Goal: Information Seeking & Learning: Learn about a topic

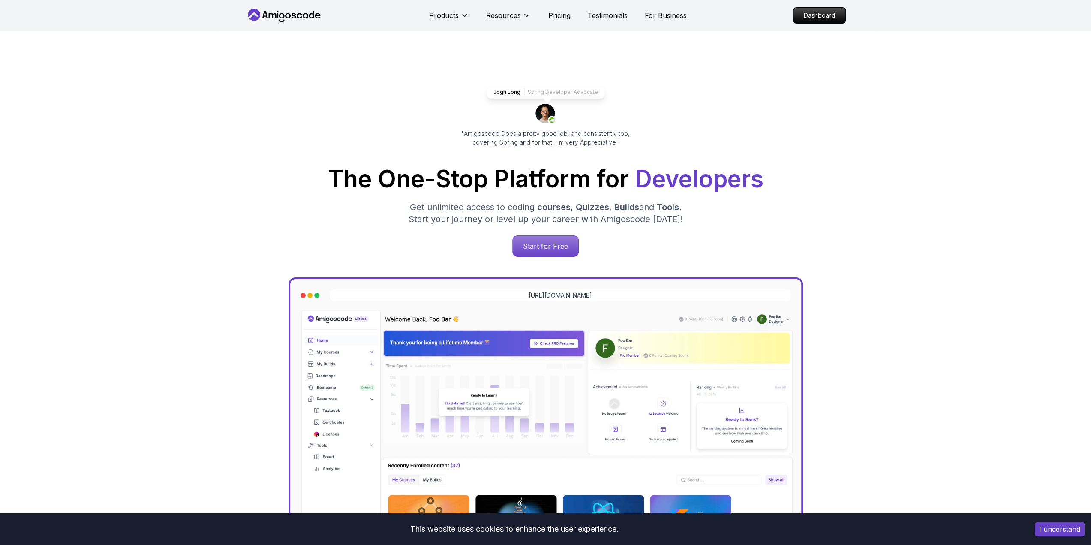
click at [541, 257] on div "Jogh Long Spring Developer Advocate "Amigoscode Does a pretty good job, and con…" at bounding box center [546, 350] width 600 height 639
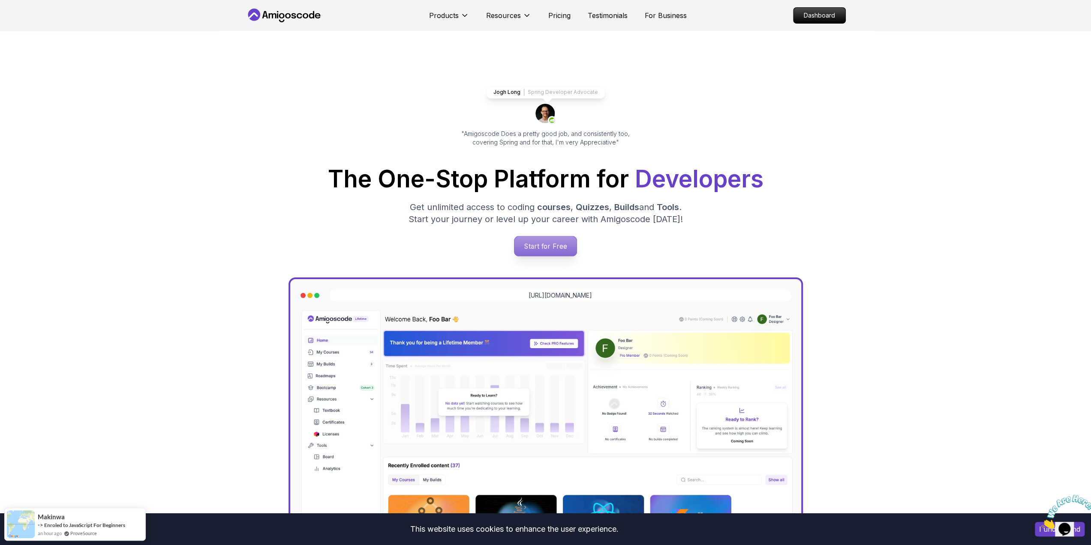
click at [541, 248] on p "Start for Free" at bounding box center [545, 246] width 62 height 20
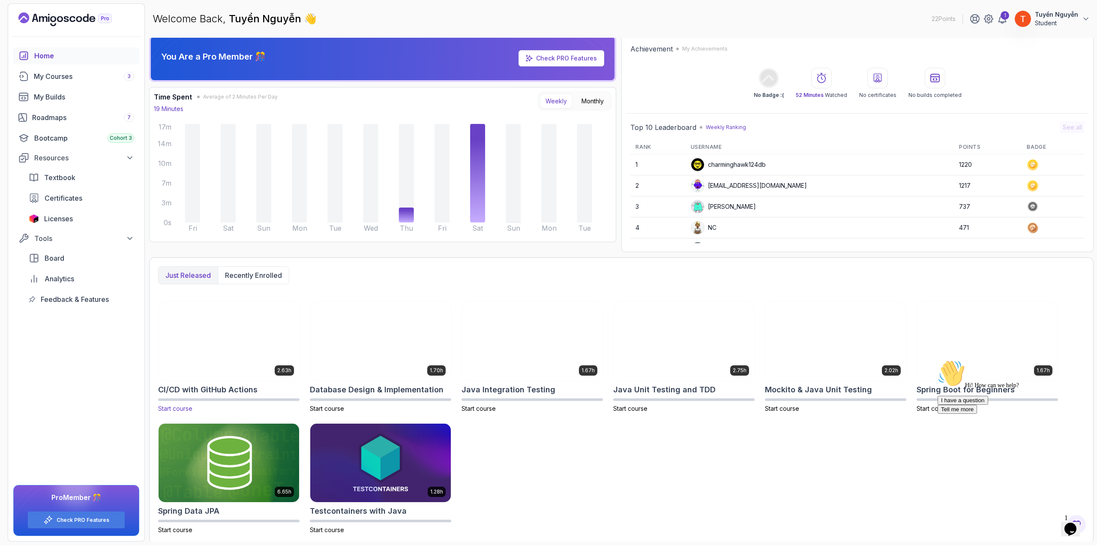
scroll to position [3, 0]
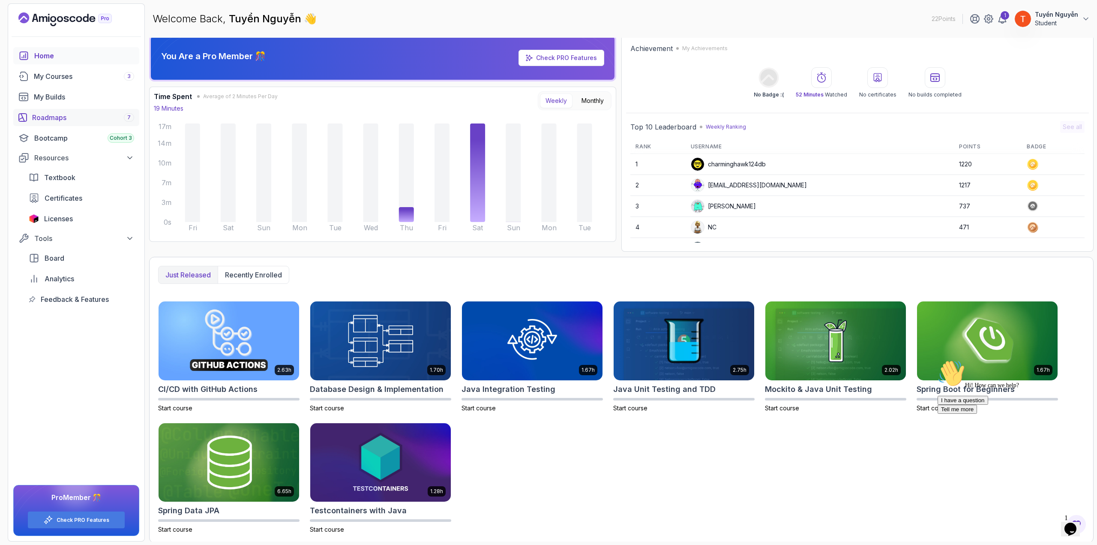
click at [82, 115] on div "Roadmaps 7" at bounding box center [83, 117] width 102 height 10
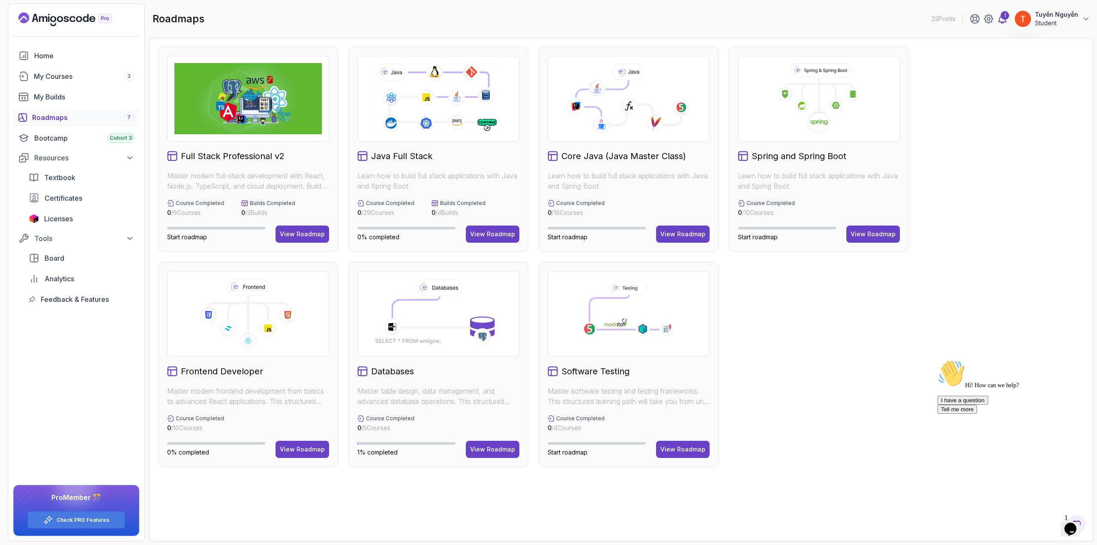
click at [1004, 18] on div "1" at bounding box center [1005, 15] width 9 height 9
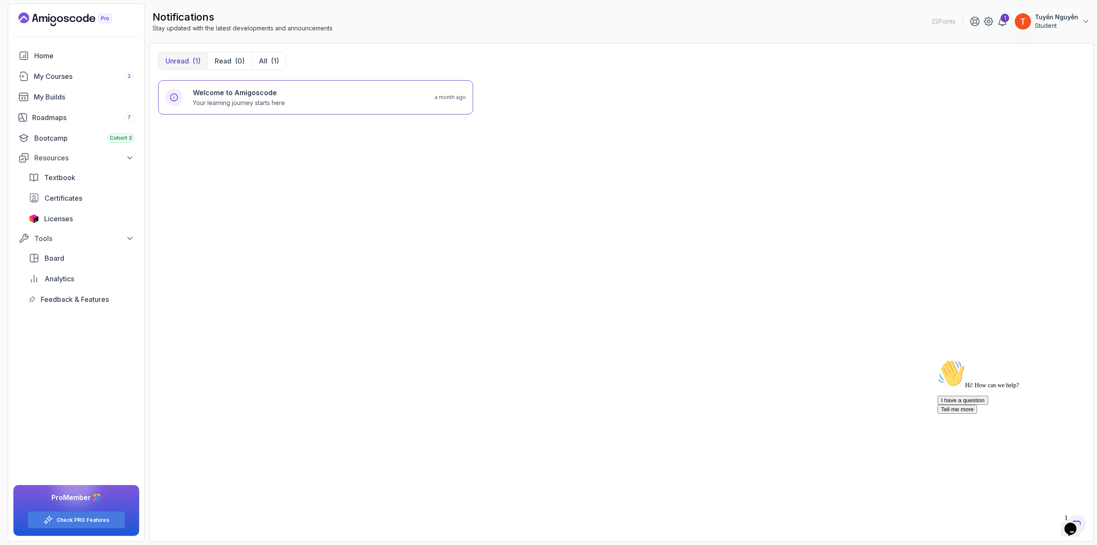
click at [1035, 24] on button "Tuyển Nguyễn Student" at bounding box center [1053, 21] width 76 height 17
click at [1034, 45] on p "View Profile" at bounding box center [1029, 44] width 39 height 10
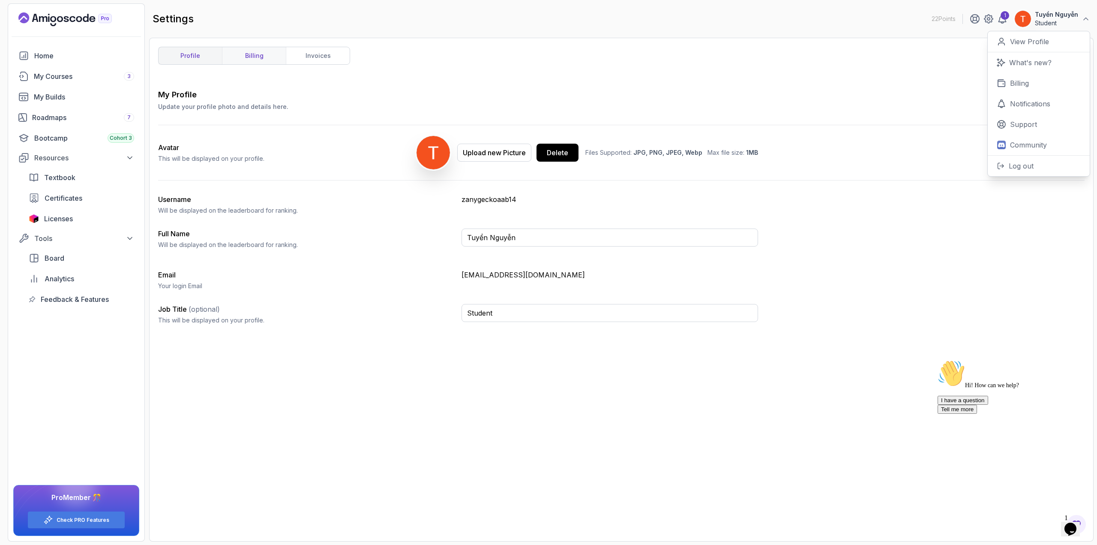
click at [253, 53] on link "billing" at bounding box center [254, 55] width 64 height 17
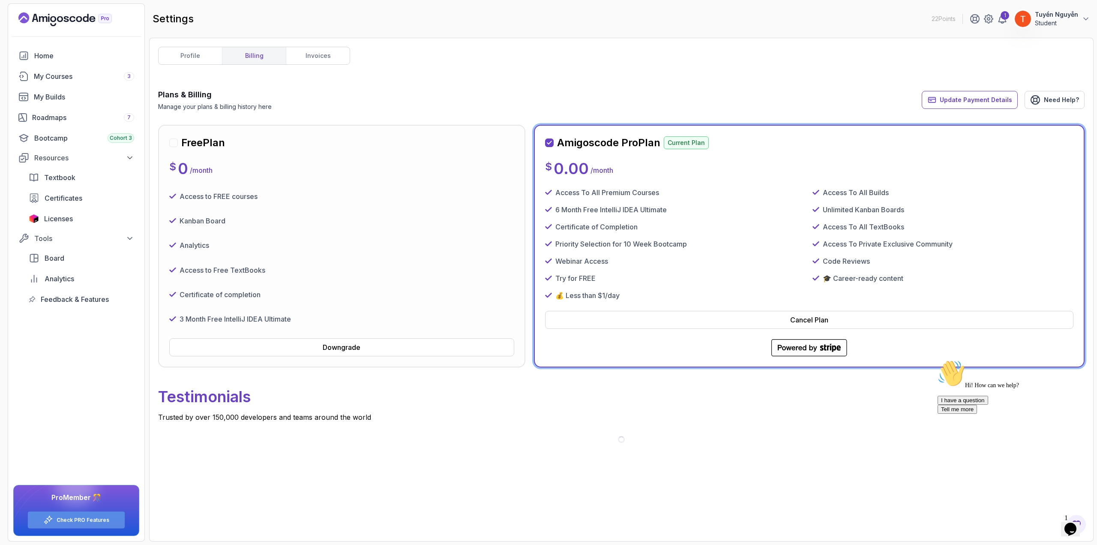
click at [63, 520] on link "Check PRO Features" at bounding box center [83, 520] width 53 height 7
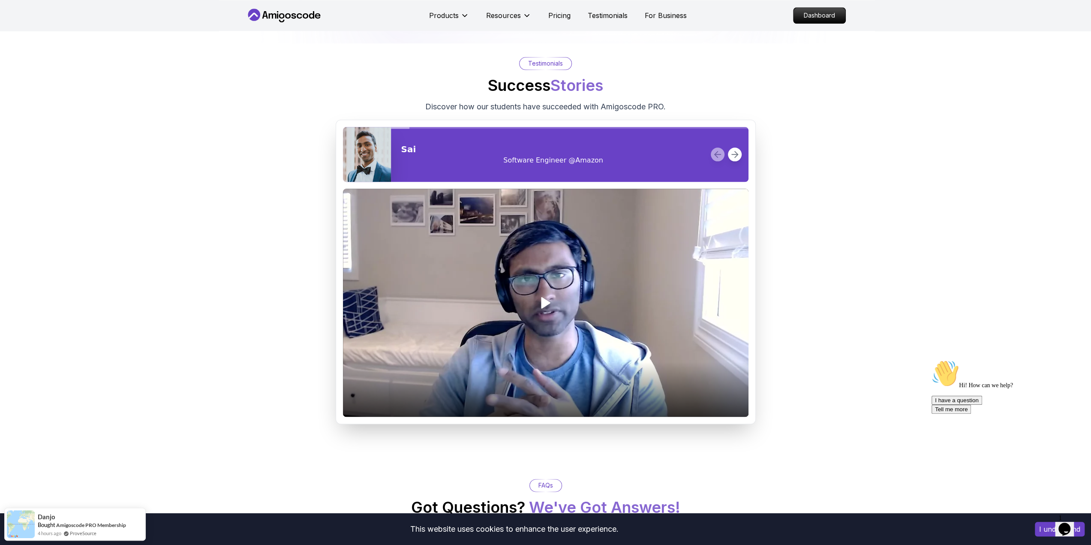
scroll to position [1157, 0]
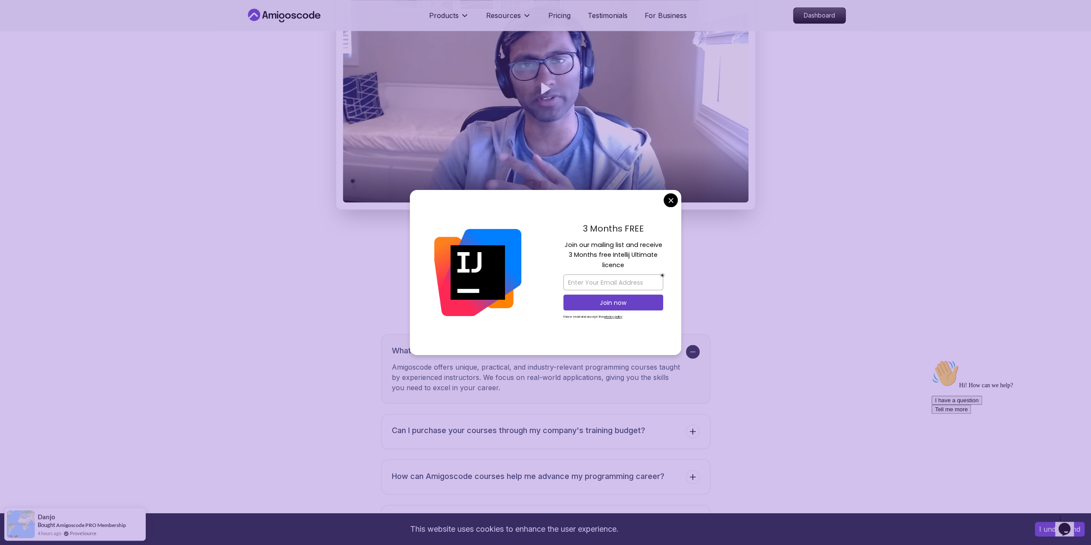
click at [670, 199] on body "This website uses cookies to enhance the user experience. I understand Products…" at bounding box center [545, 32] width 1091 height 2379
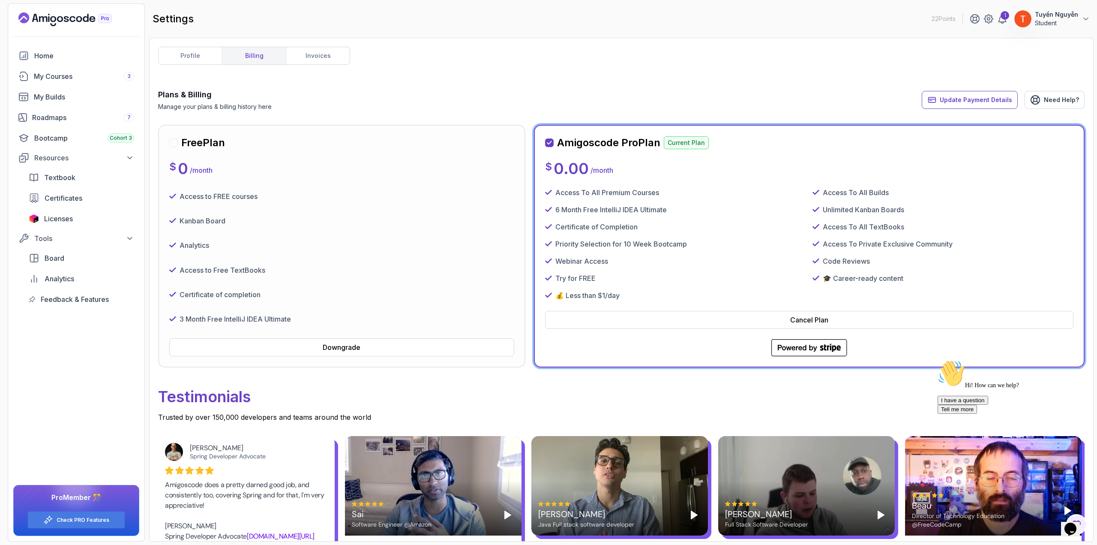
click at [1022, 17] on img at bounding box center [1023, 18] width 17 height 17
click at [1023, 80] on p "Billing" at bounding box center [1019, 83] width 19 height 10
click at [1022, 86] on p "Billing" at bounding box center [1019, 83] width 19 height 10
click at [1013, 78] on p "Billing" at bounding box center [1019, 83] width 19 height 10
click at [1023, 38] on p "View Profile" at bounding box center [1029, 41] width 39 height 10
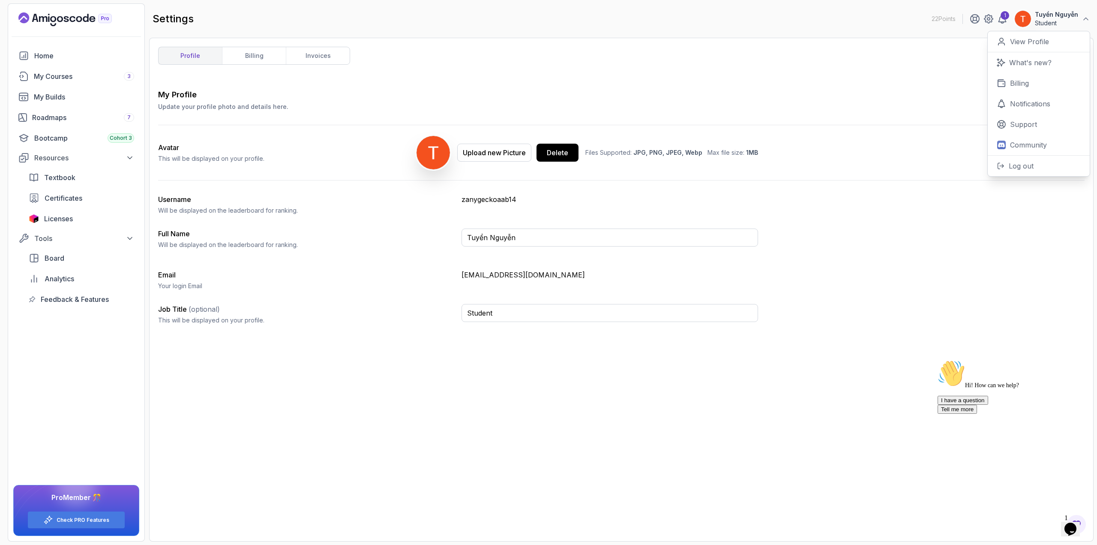
click at [408, 334] on div "My Profile Update your profile photo and details here. Save Avatar This will be…" at bounding box center [621, 311] width 927 height 444
click at [336, 52] on link "invoices" at bounding box center [318, 55] width 64 height 17
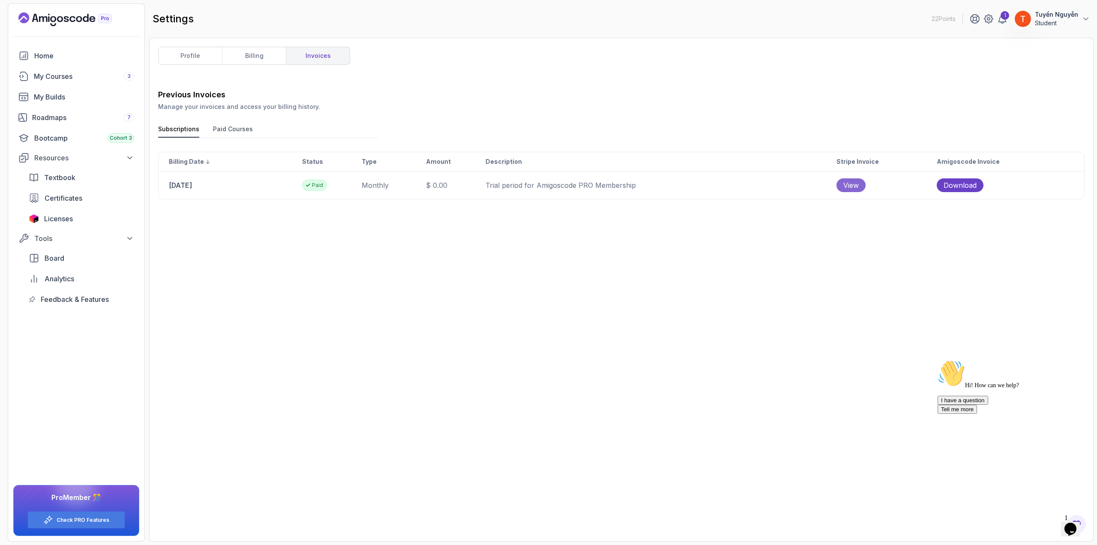
click at [859, 180] on span "View" at bounding box center [851, 185] width 15 height 10
click at [859, 183] on span "View" at bounding box center [851, 185] width 15 height 10
click at [234, 126] on button "Paid Courses" at bounding box center [233, 131] width 40 height 13
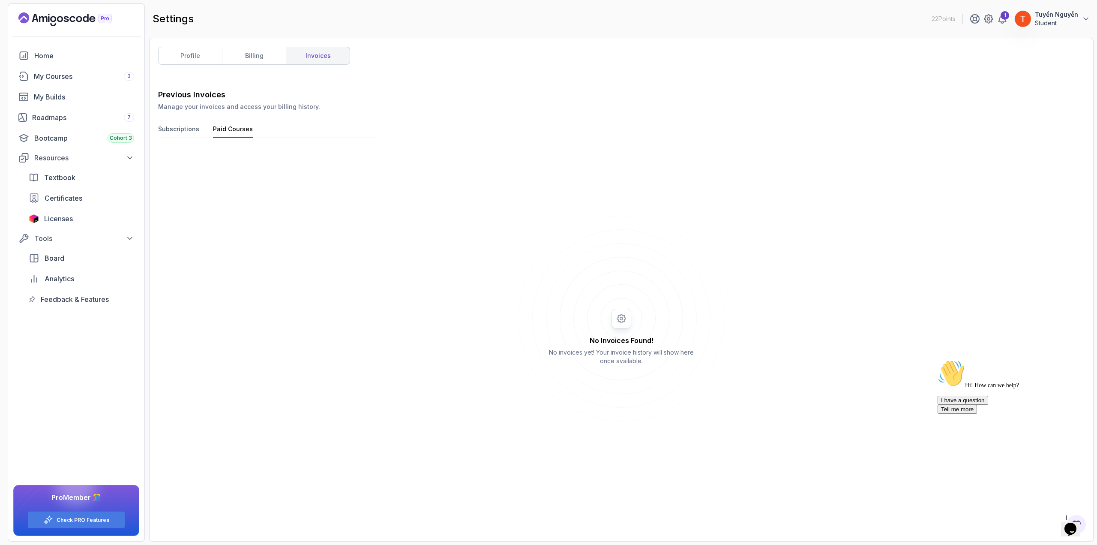
click at [180, 129] on button "Subscriptions" at bounding box center [178, 131] width 41 height 13
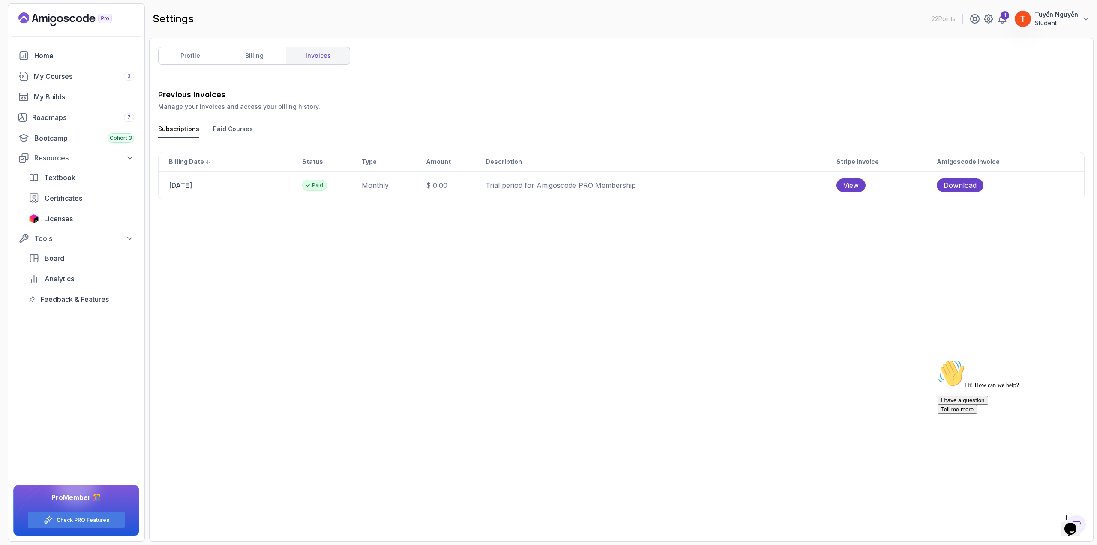
click at [310, 184] on icon at bounding box center [308, 185] width 3 height 3
click at [326, 183] on div "Paid" at bounding box center [314, 185] width 25 height 11
click at [323, 182] on p "Paid" at bounding box center [317, 185] width 11 height 7
click at [126, 239] on icon at bounding box center [130, 238] width 9 height 9
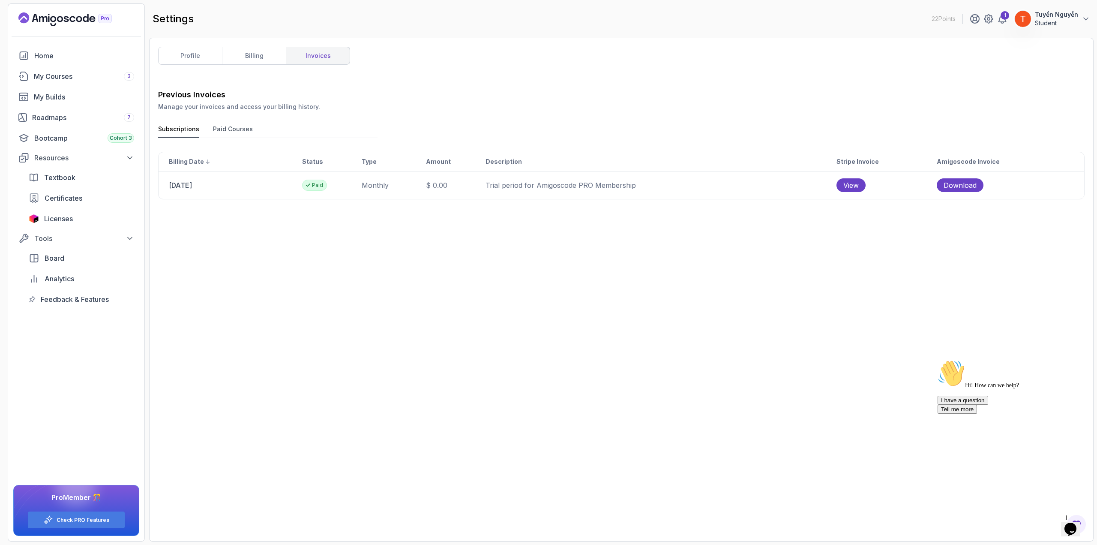
click at [983, 18] on div "1" at bounding box center [989, 19] width 38 height 10
click at [986, 20] on icon at bounding box center [989, 19] width 10 height 10
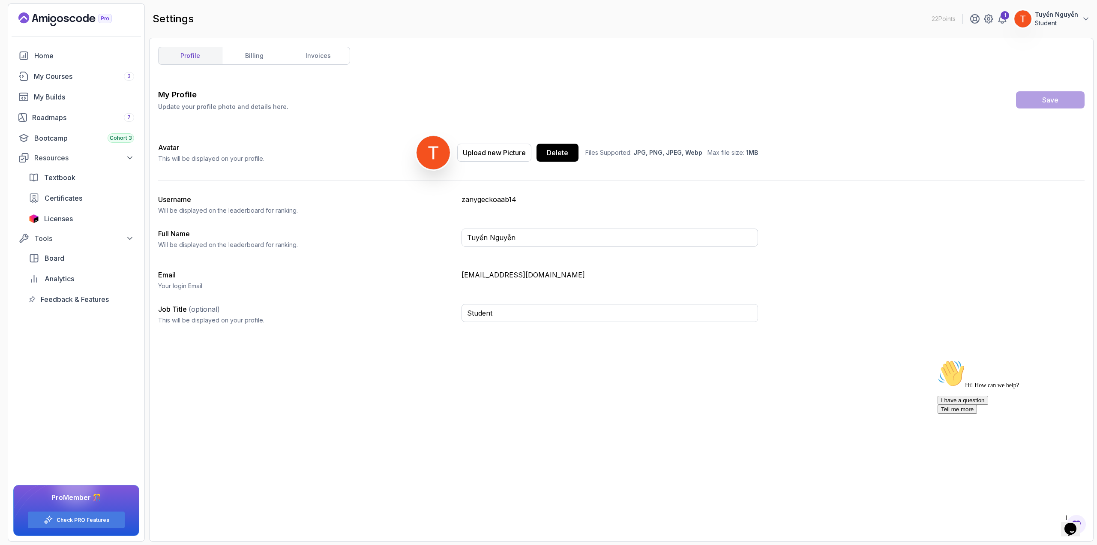
click at [1016, 21] on div at bounding box center [1023, 19] width 18 height 18
click at [1019, 122] on p "Support" at bounding box center [1023, 124] width 27 height 10
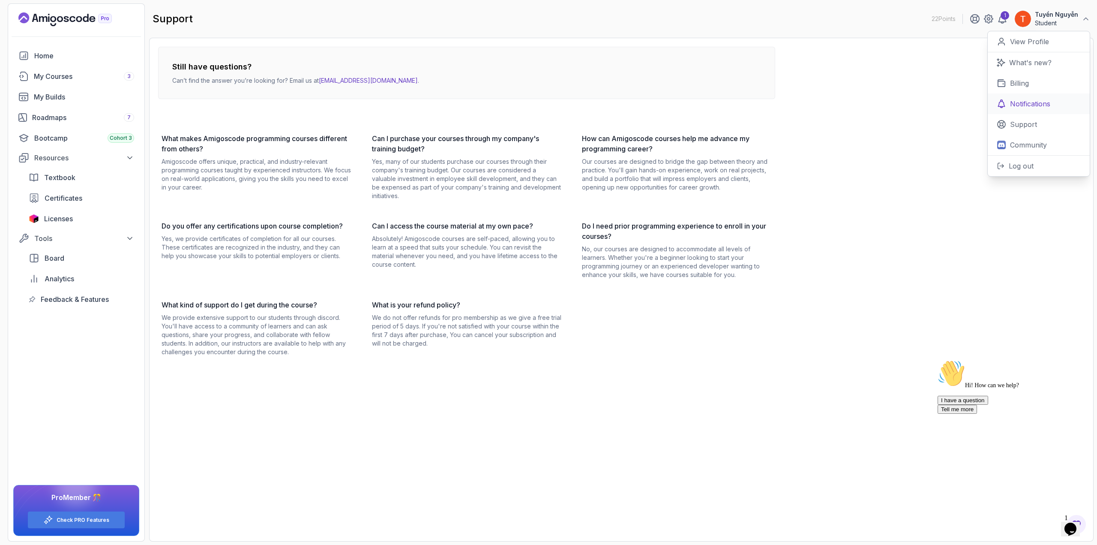
click at [1012, 108] on p "Notifications" at bounding box center [1030, 104] width 40 height 10
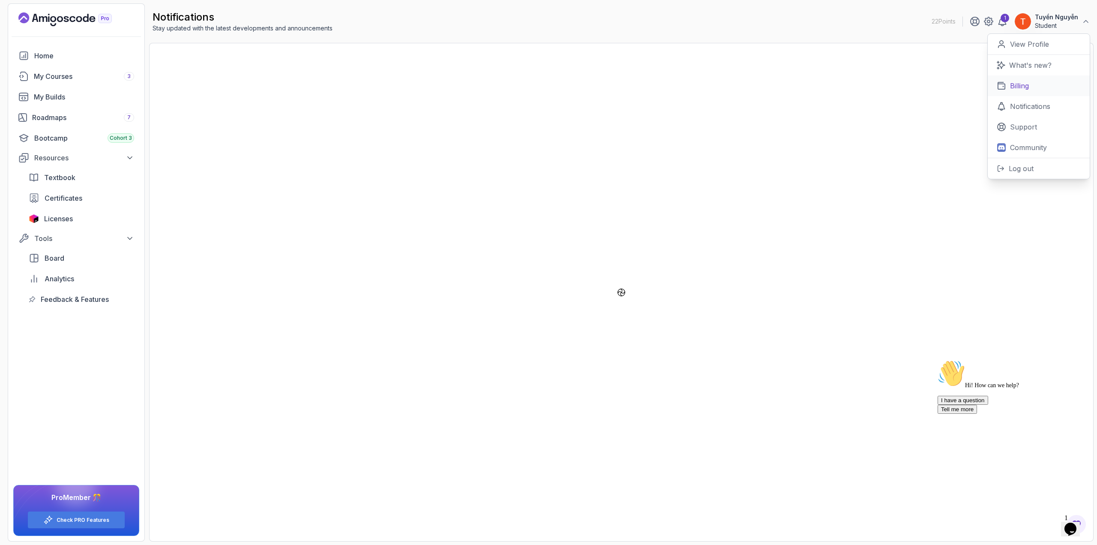
click at [1018, 88] on p "Billing" at bounding box center [1019, 86] width 19 height 10
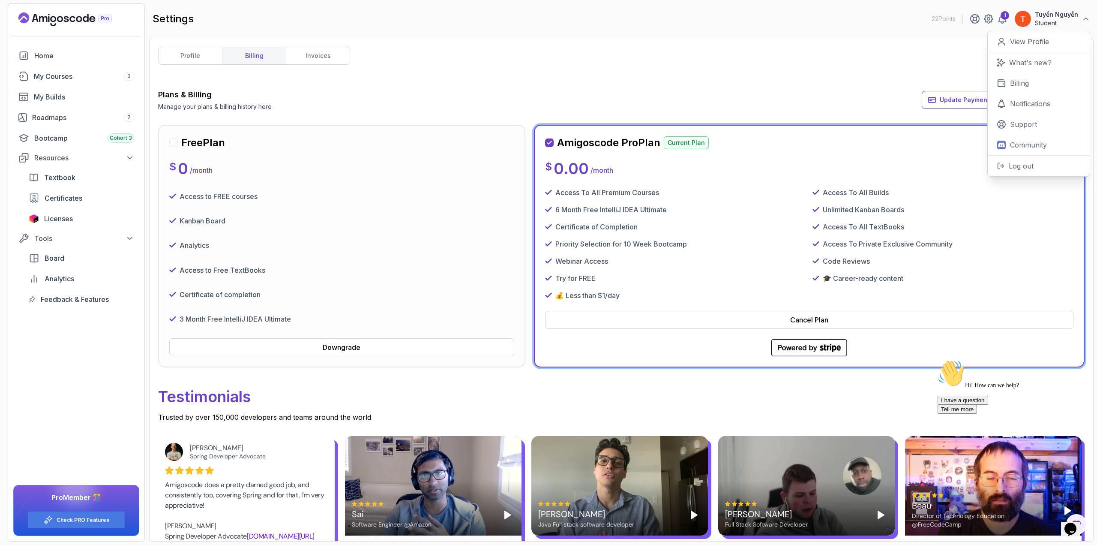
click at [827, 92] on div "Plans & Billing Manage your plans & billing history here Update Payment Details…" at bounding box center [621, 100] width 927 height 22
click at [975, 98] on span "Update Payment Details" at bounding box center [976, 100] width 72 height 9
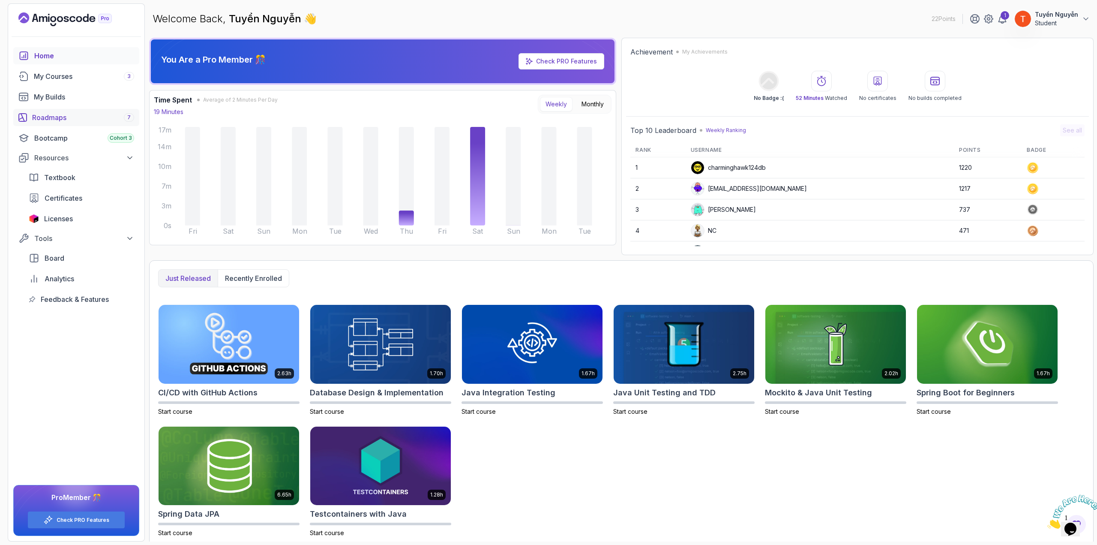
click at [73, 121] on div "Roadmaps 7" at bounding box center [83, 117] width 102 height 10
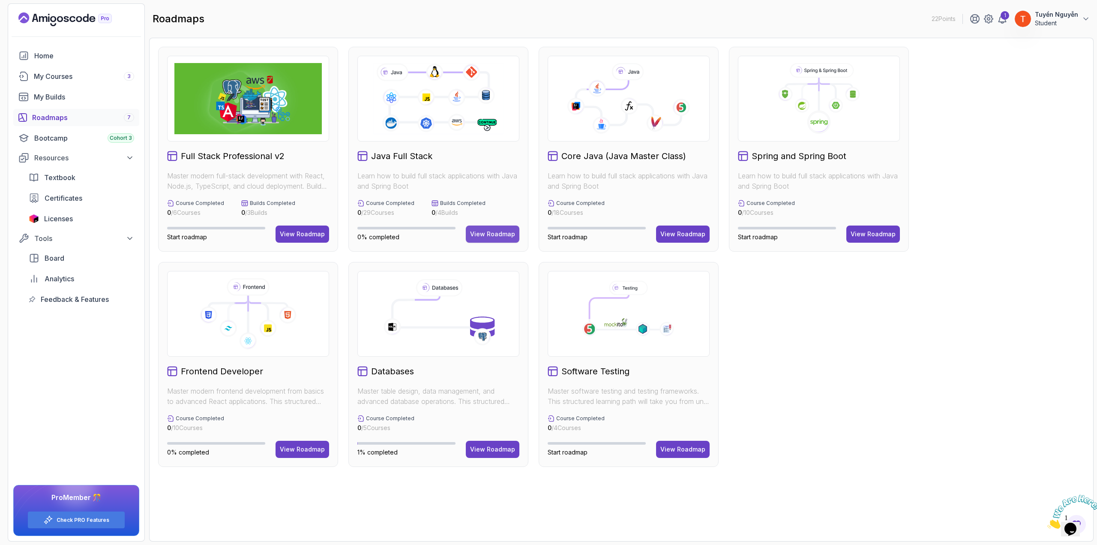
click at [500, 234] on div "View Roadmap" at bounding box center [492, 234] width 45 height 9
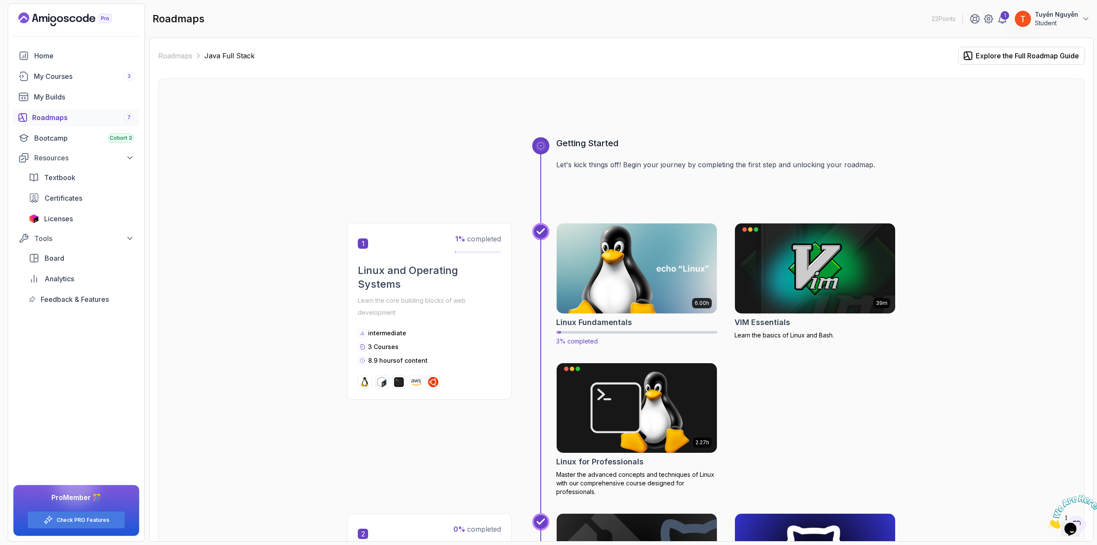
click at [629, 277] on img at bounding box center [637, 268] width 168 height 94
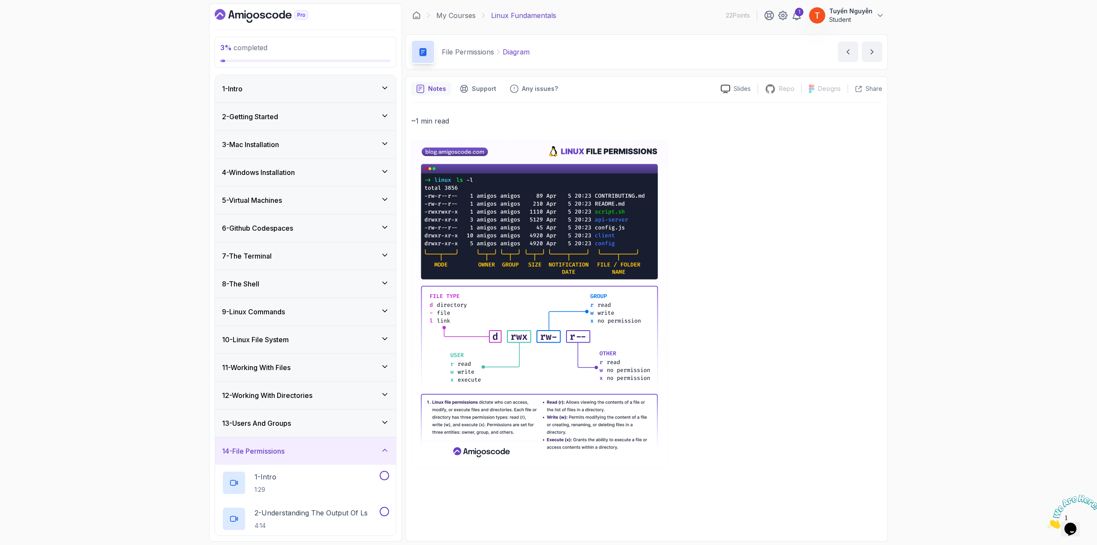
click at [337, 120] on div "2 - Getting Started" at bounding box center [305, 116] width 167 height 10
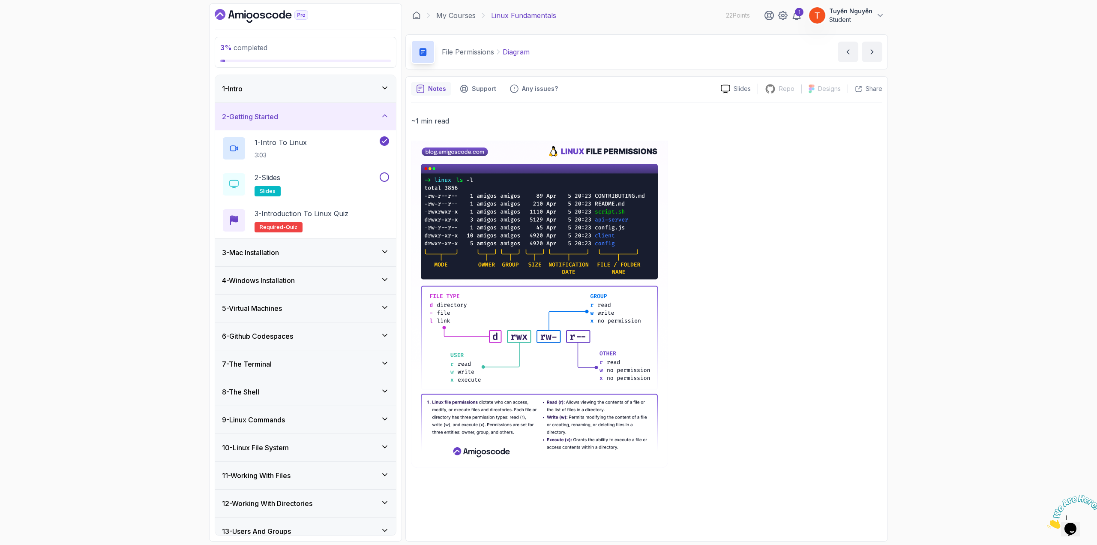
click at [298, 254] on div "3 - Mac Installation" at bounding box center [305, 252] width 167 height 10
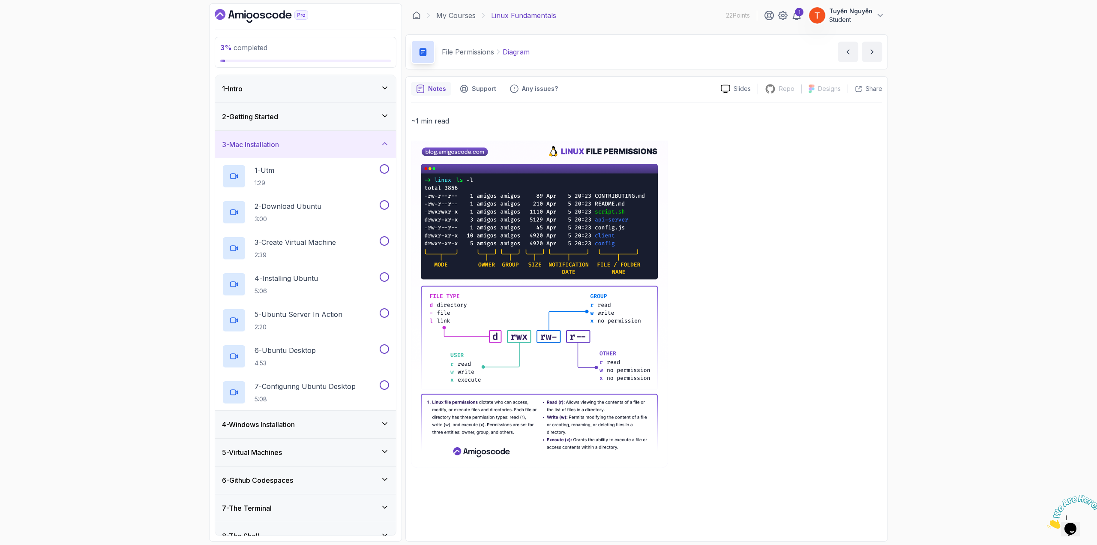
click at [367, 145] on div "3 - Mac Installation" at bounding box center [305, 144] width 167 height 10
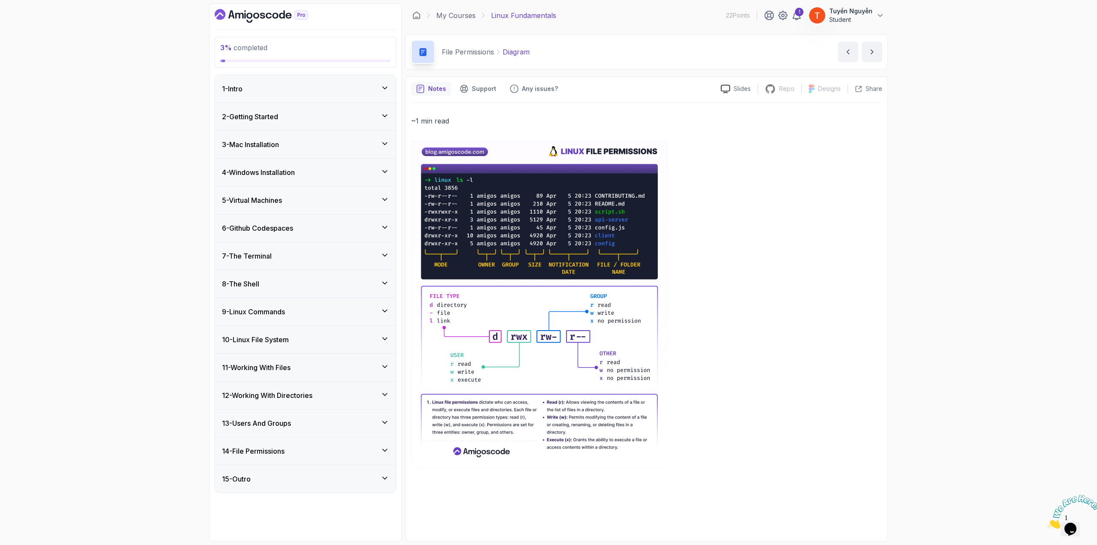
click at [307, 182] on div "4 - Windows Installation" at bounding box center [305, 172] width 181 height 27
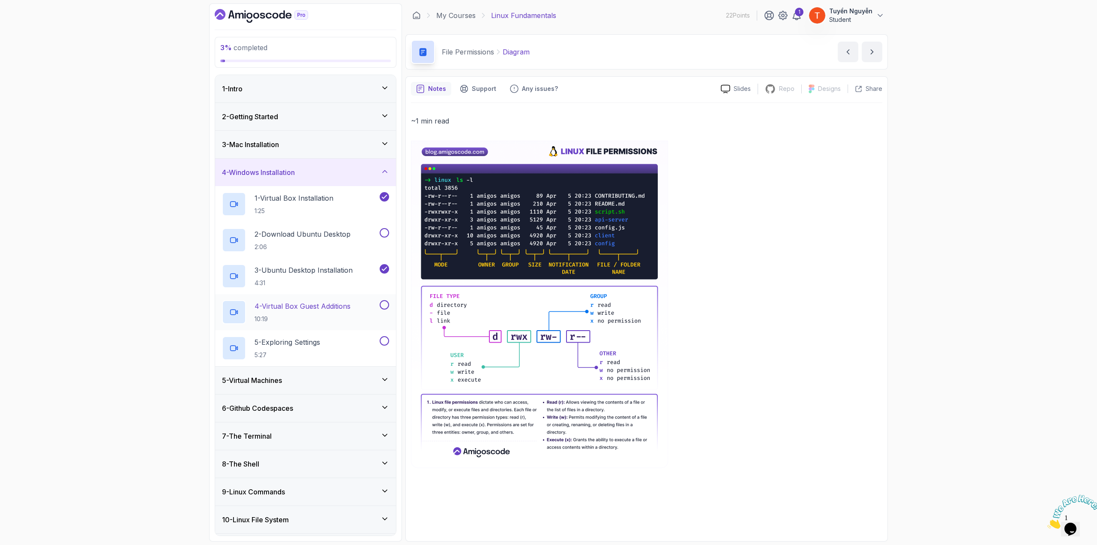
click at [294, 313] on h2 "4 - Virtual Box Guest Additions 10:19" at bounding box center [303, 312] width 96 height 22
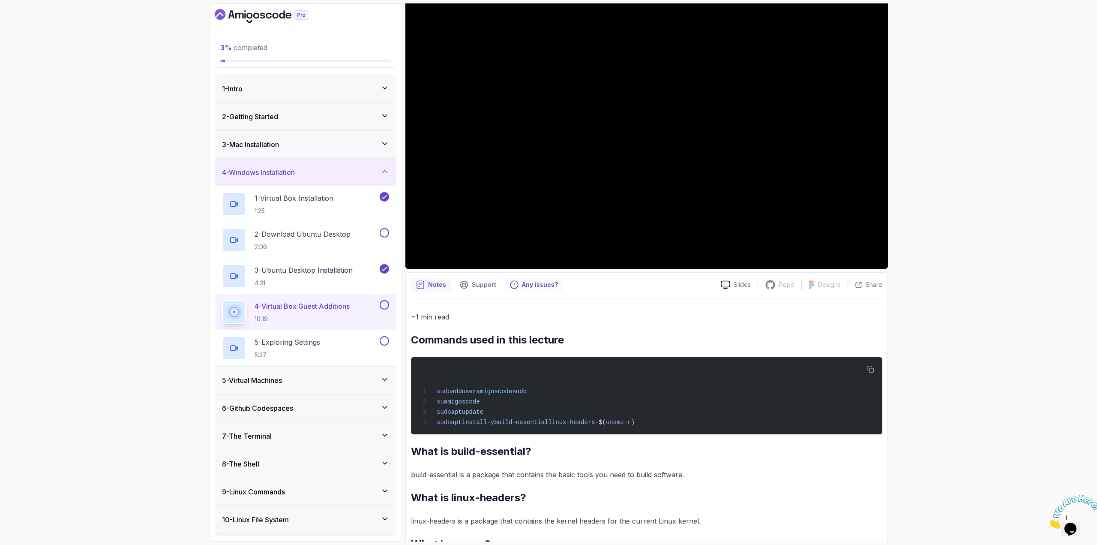
scroll to position [43, 0]
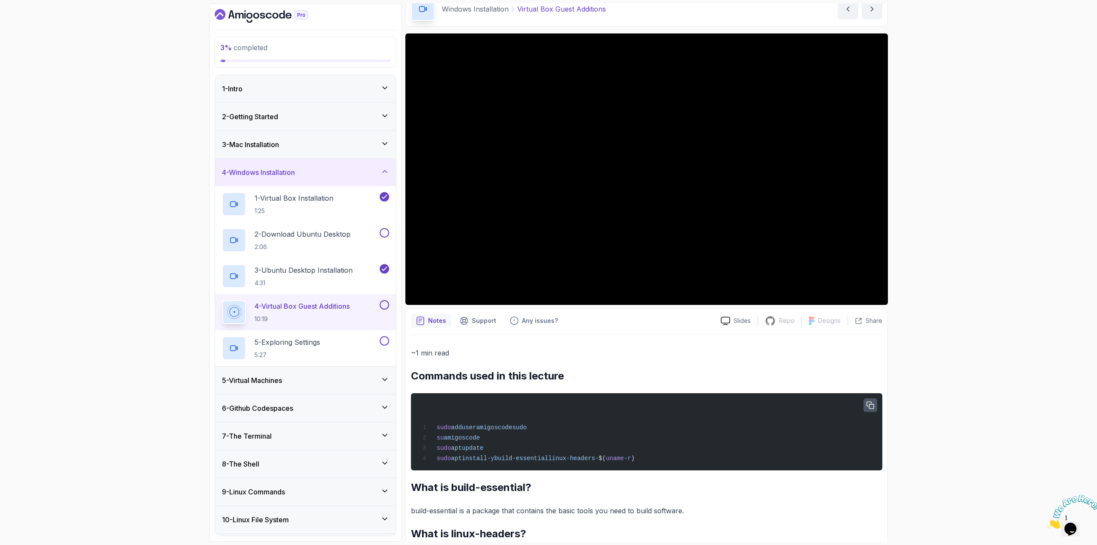
click at [877, 407] on button "button" at bounding box center [871, 405] width 14 height 14
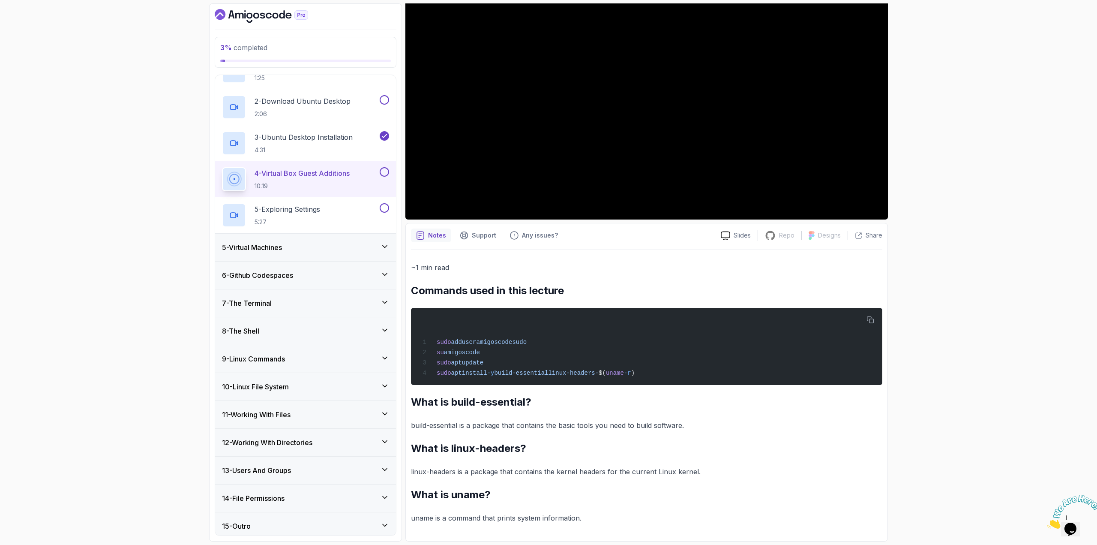
scroll to position [134, 0]
click at [305, 244] on div "5 - Virtual Machines" at bounding box center [305, 246] width 167 height 10
